Goal: Information Seeking & Learning: Learn about a topic

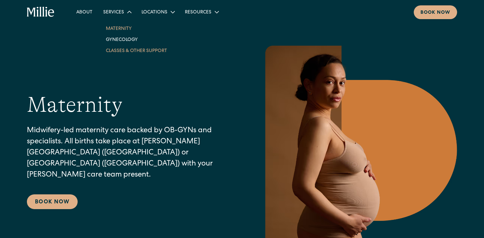
click at [126, 49] on link "Classes & Other Support" at bounding box center [136, 50] width 72 height 11
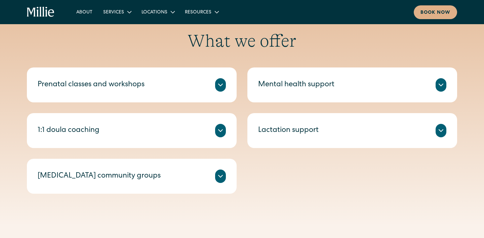
scroll to position [256, 0]
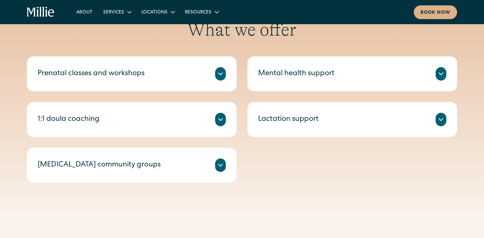
click at [216, 76] on icon at bounding box center [220, 74] width 8 height 8
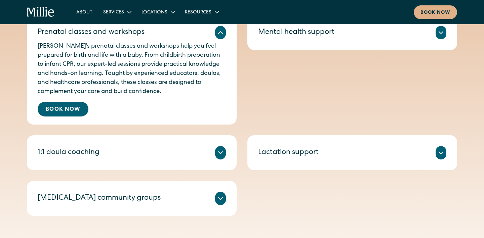
scroll to position [330, 0]
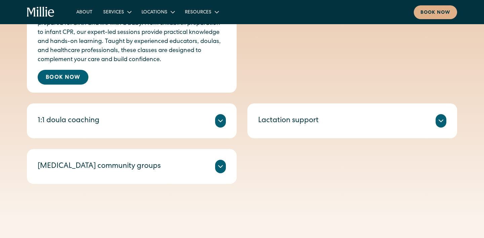
click at [225, 121] on div at bounding box center [220, 120] width 11 height 13
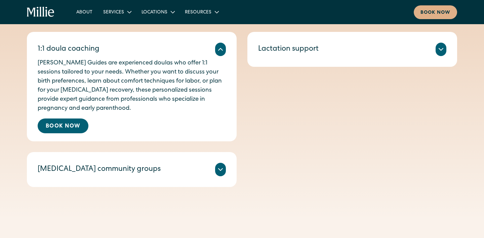
scroll to position [401, 0]
click at [221, 172] on icon at bounding box center [220, 169] width 8 height 8
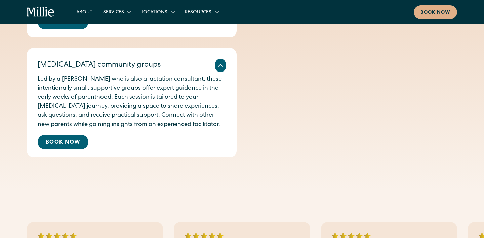
scroll to position [509, 0]
